Goal: Information Seeking & Learning: Learn about a topic

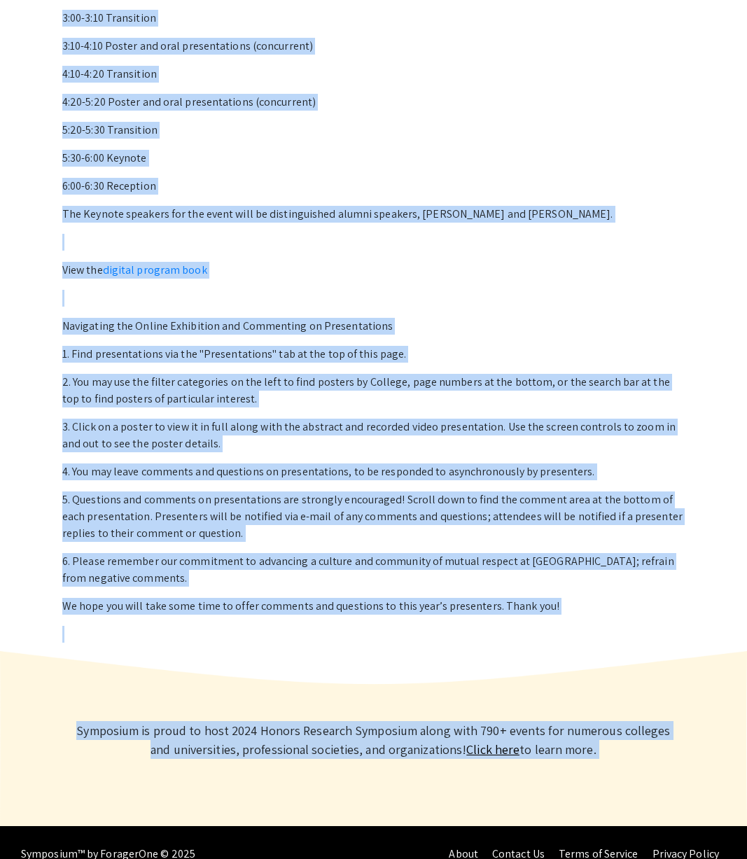
scroll to position [811, 0]
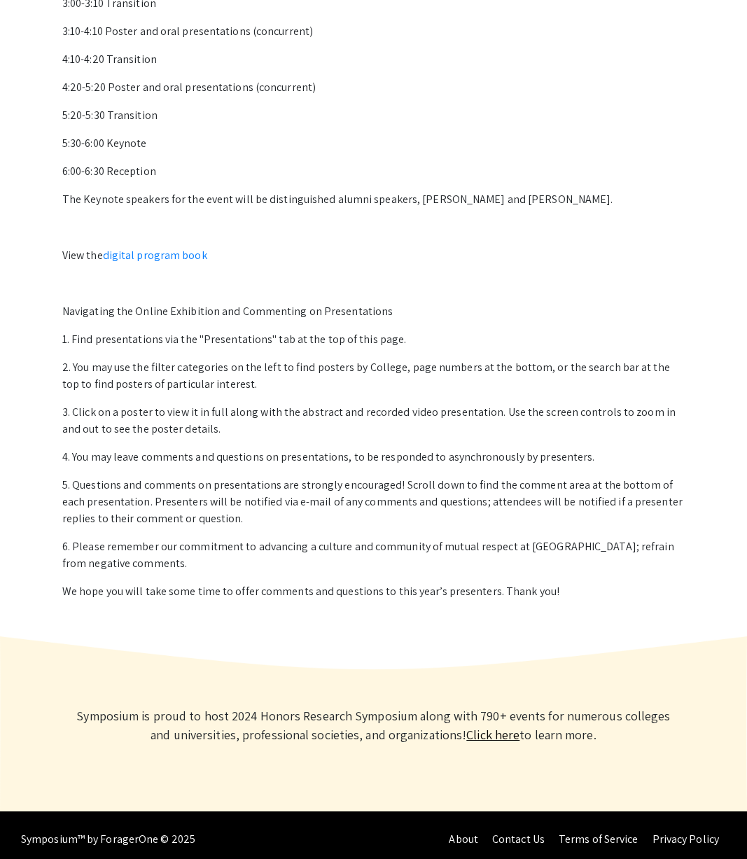
drag, startPoint x: 62, startPoint y: 78, endPoint x: 557, endPoint y: 604, distance: 722.2
click at [557, 604] on div "Welcome to 2024 Honors Research Symposium! Hosted on Symposium by [PERSON_NAME]…" at bounding box center [373, 186] width 645 height 884
copy div "Welcome to 2024 Honors Research Symposium! Hosted on Symposium by ForagerOne"
drag, startPoint x: 77, startPoint y: 718, endPoint x: 583, endPoint y: 738, distance: 505.9
click at [583, 738] on p "Symposium is proud to host 2024 Honors Research Symposium along with 790+ event…" at bounding box center [374, 725] width 602 height 38
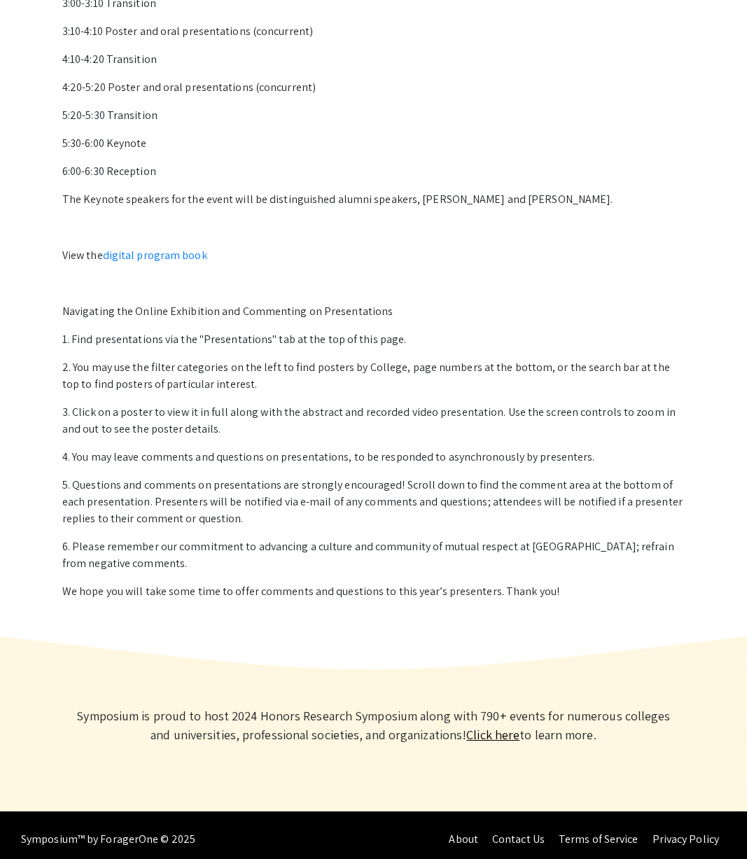
copy p "Symposium is proud to host 2024 Honors Research Symposium along with 790+ event…"
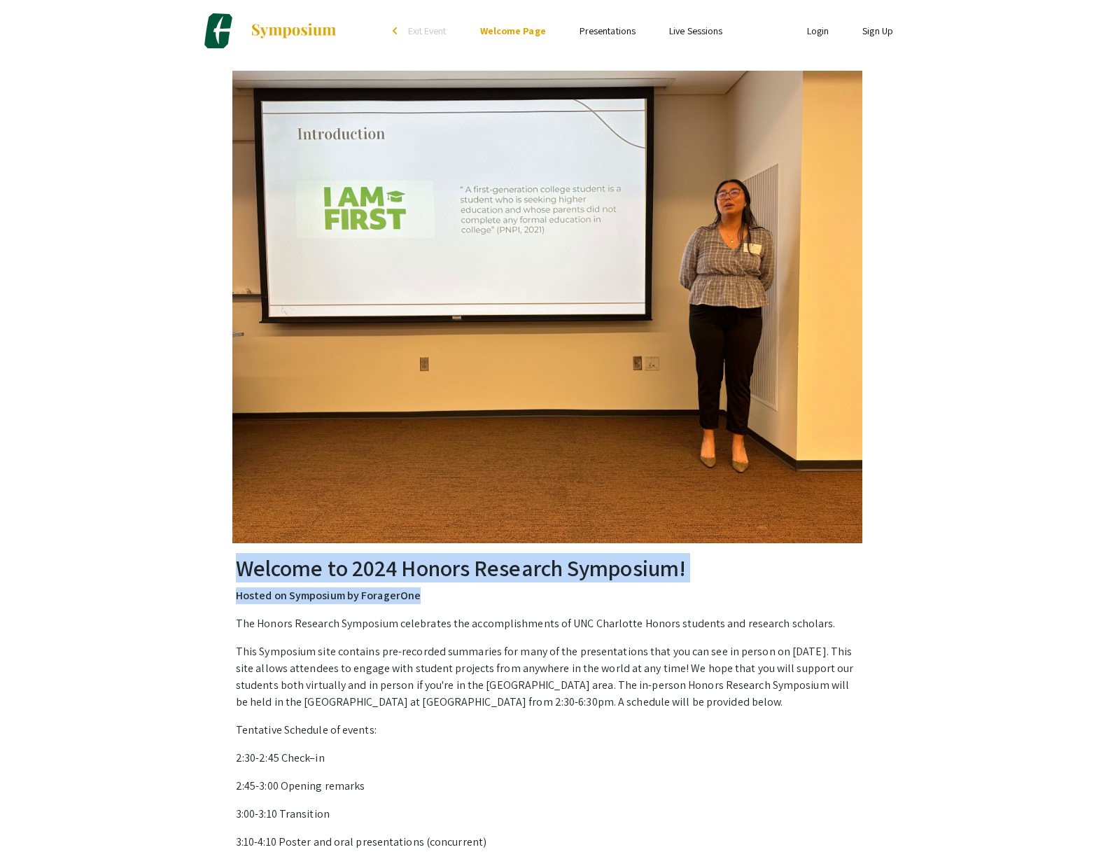
scroll to position [0, 0]
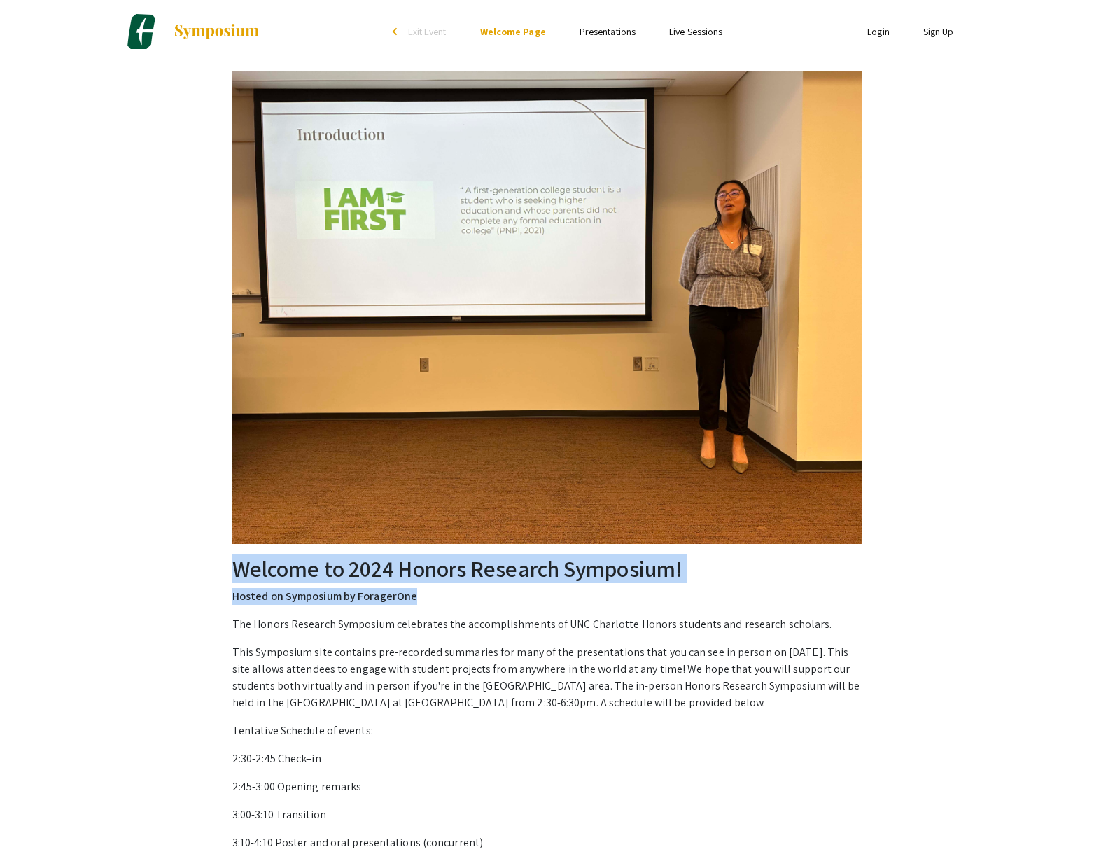
click at [599, 34] on link "Presentations" at bounding box center [608, 31] width 56 height 13
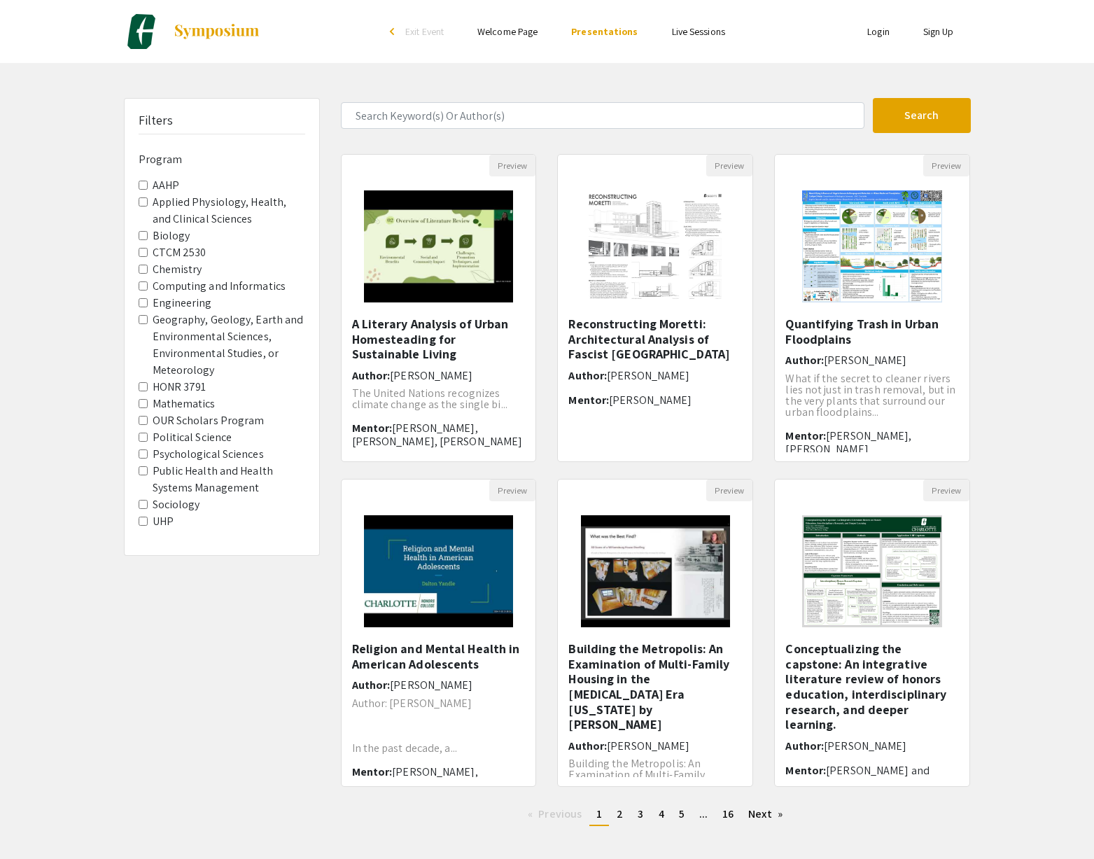
click at [685, 36] on link "Live Sessions" at bounding box center [698, 31] width 53 height 13
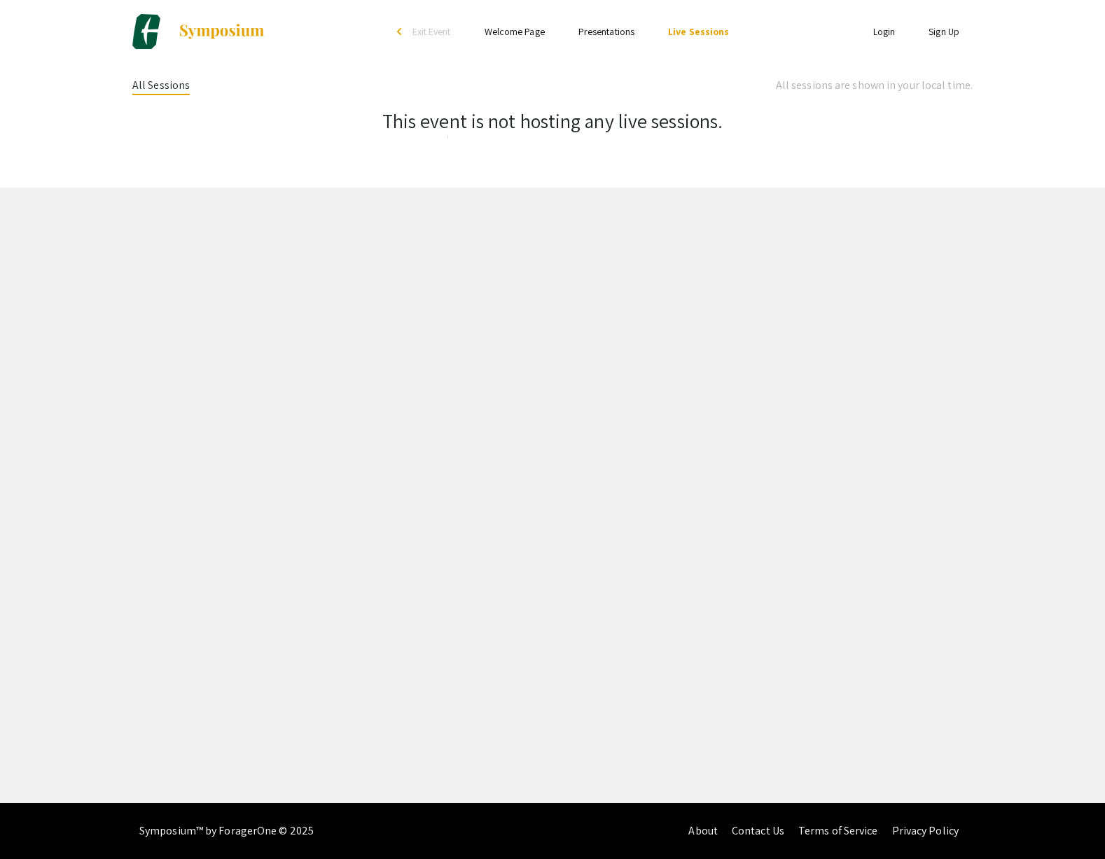
click at [502, 33] on link "Welcome Page" at bounding box center [515, 31] width 60 height 13
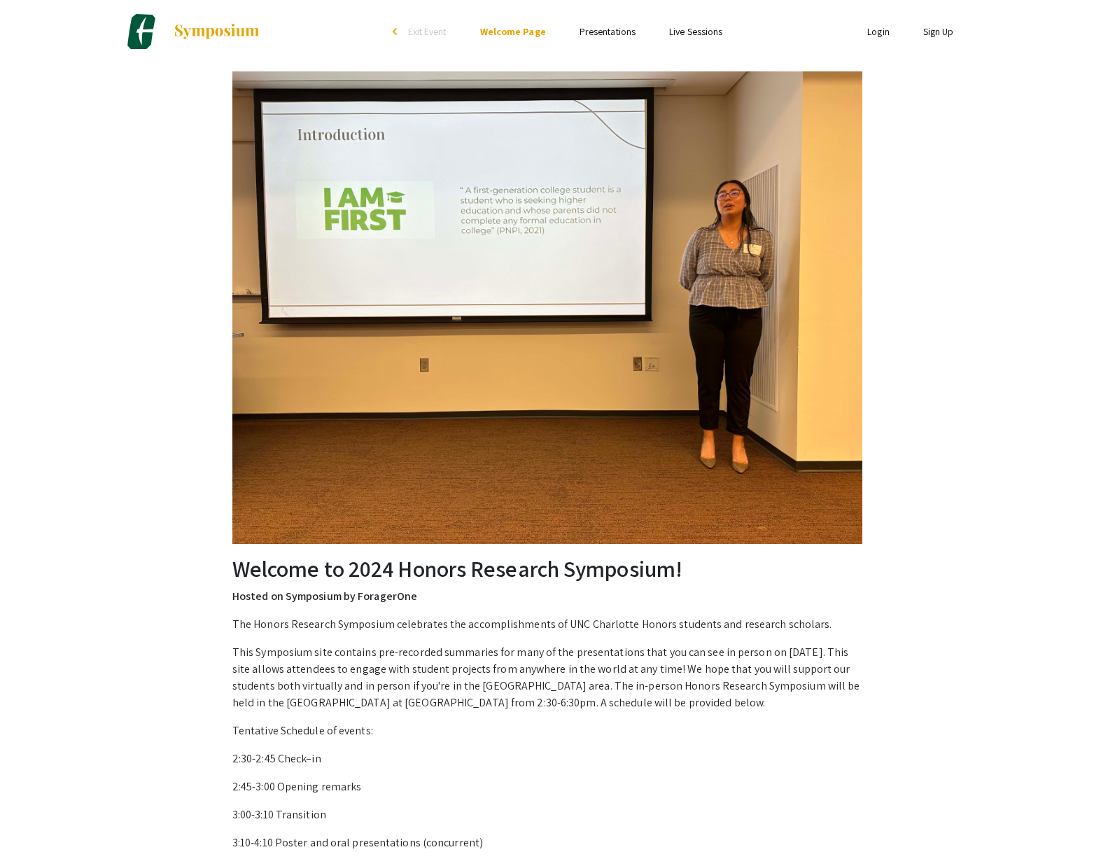
click at [399, 33] on div "arrow_back_ios" at bounding box center [397, 31] width 8 height 8
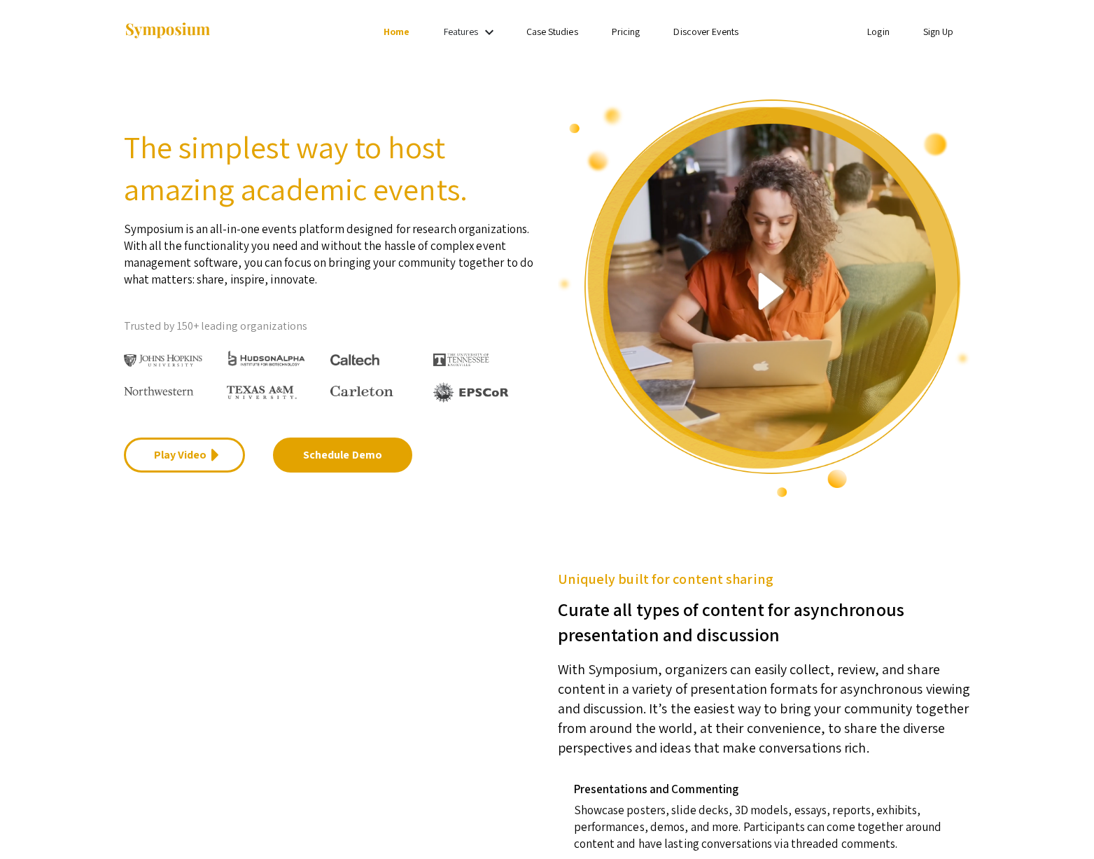
click at [485, 32] on mat-icon "keyboard_arrow_down" at bounding box center [489, 32] width 17 height 17
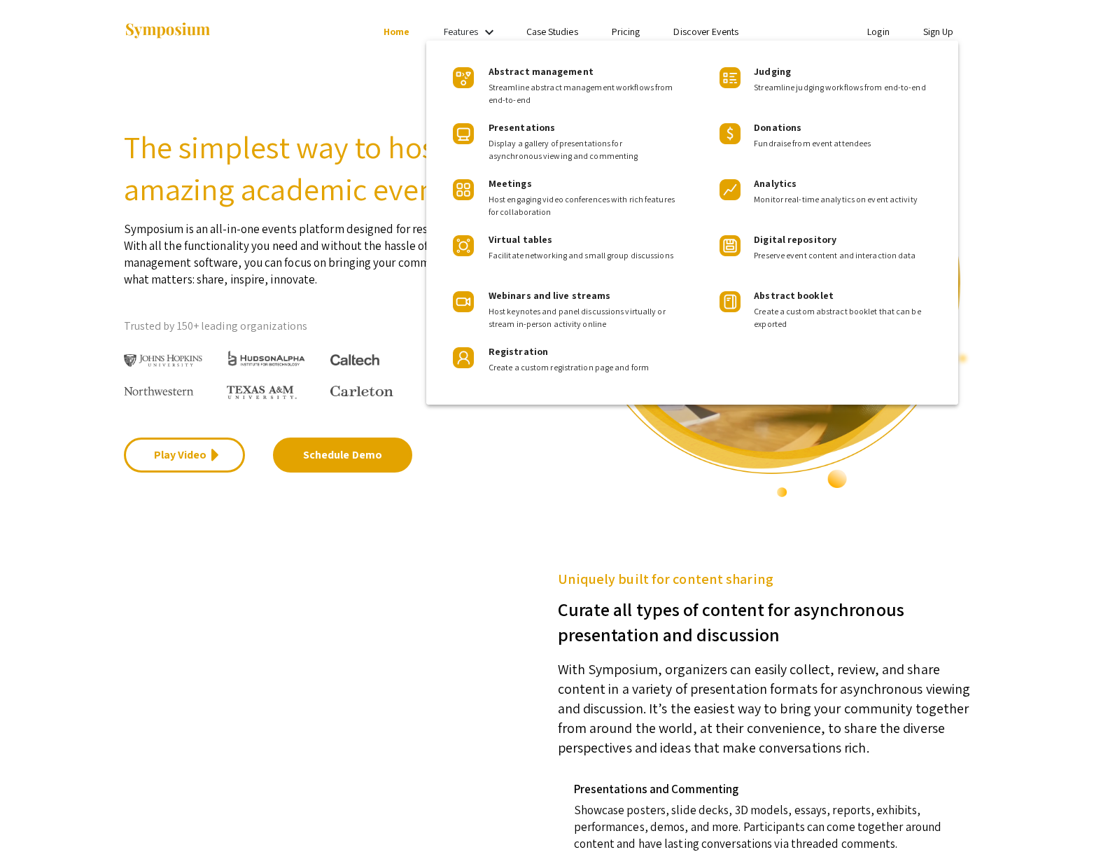
click at [344, 54] on div at bounding box center [547, 429] width 1094 height 859
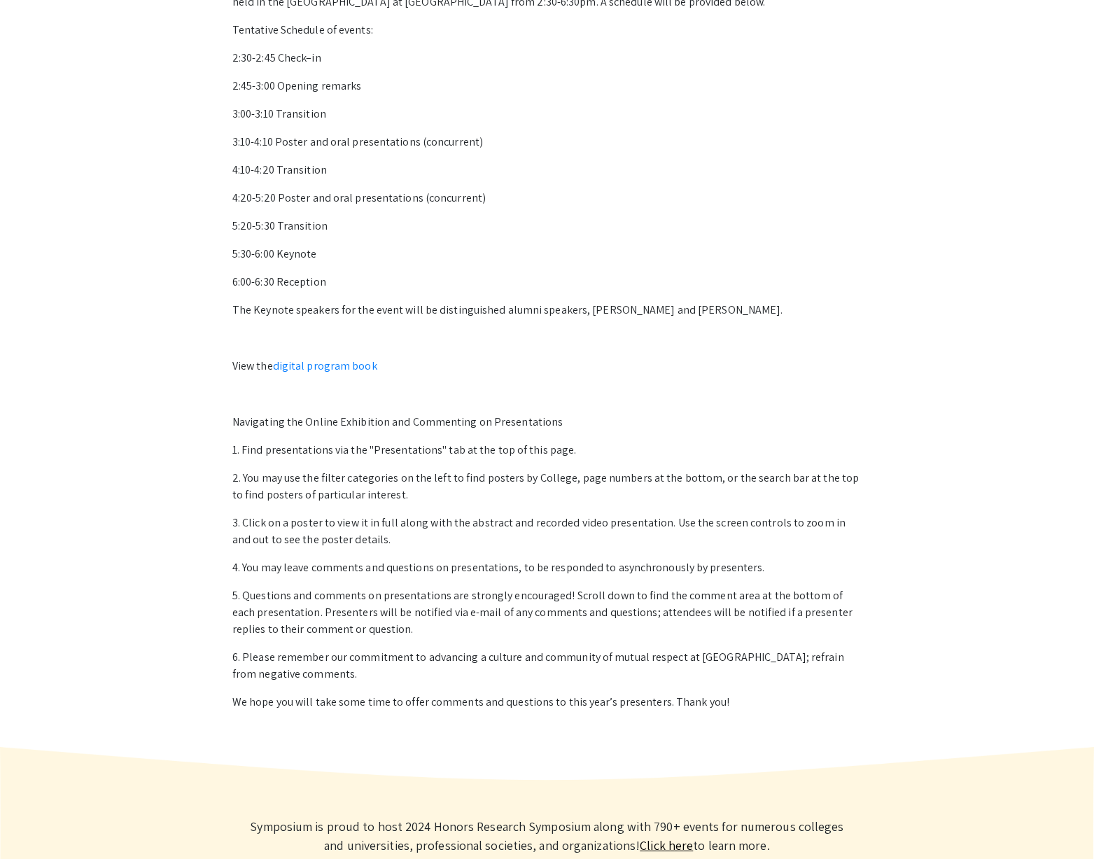
scroll to position [746, 0]
